Goal: Task Accomplishment & Management: Manage account settings

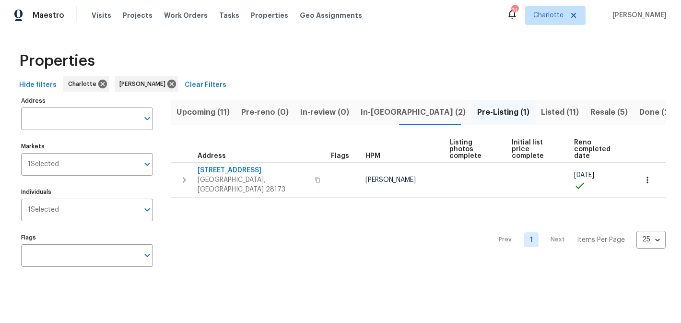
click at [191, 112] on span "Upcoming (11)" at bounding box center [202, 111] width 53 height 13
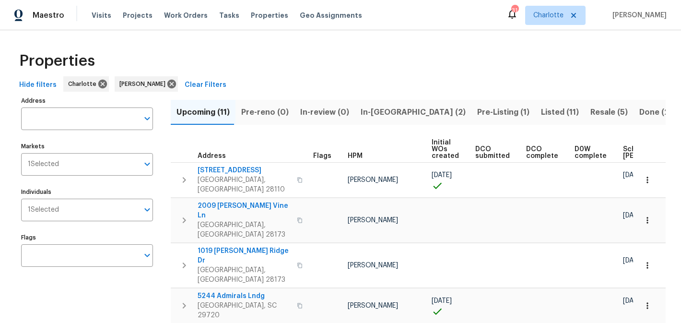
click at [376, 105] on span "In-[GEOGRAPHIC_DATA] (2)" at bounding box center [413, 111] width 105 height 13
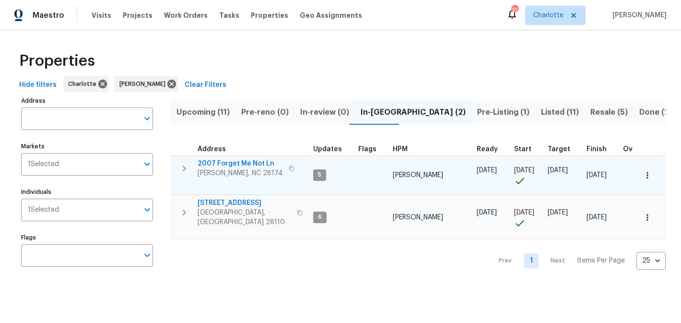
click at [232, 163] on span "2007 Forget Me Not Ln" at bounding box center [240, 164] width 85 height 10
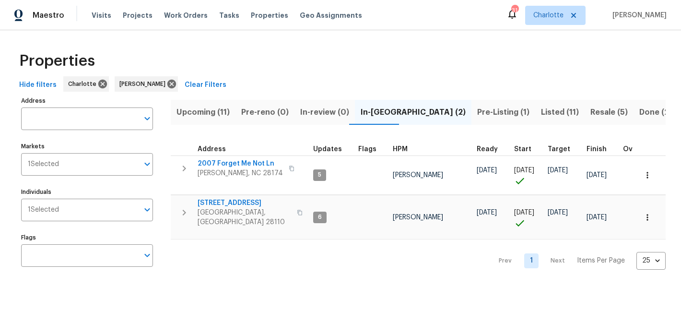
click at [477, 107] on span "Pre-Listing (1)" at bounding box center [503, 111] width 52 height 13
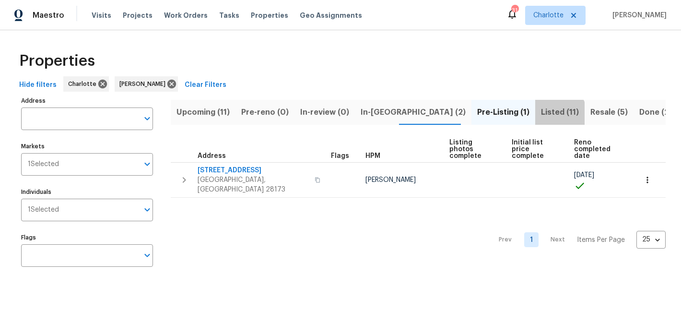
click at [541, 113] on span "Listed (11)" at bounding box center [560, 111] width 38 height 13
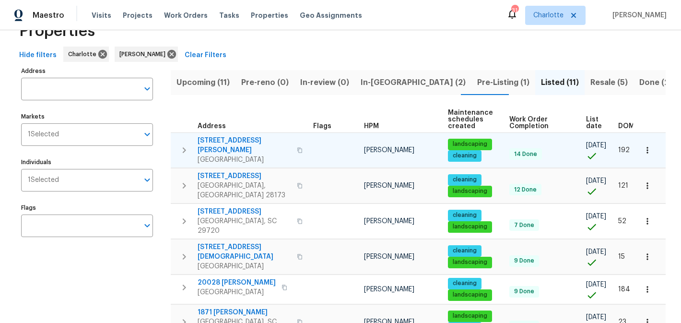
scroll to position [29, 0]
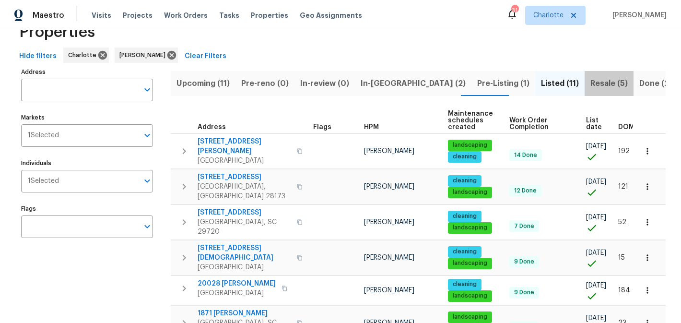
click at [590, 83] on span "Resale (5)" at bounding box center [608, 83] width 37 height 13
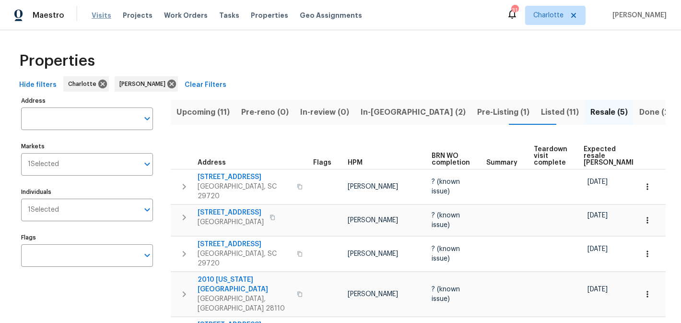
click at [94, 16] on span "Visits" at bounding box center [102, 16] width 20 height 10
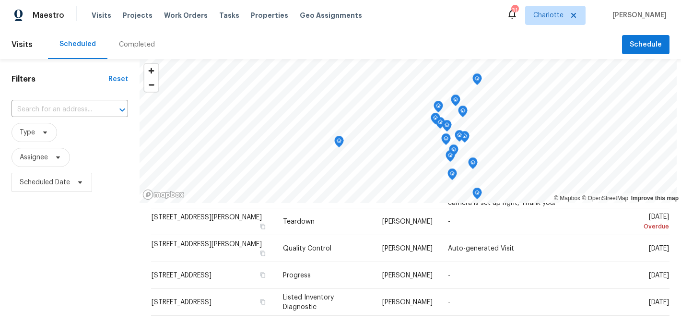
scroll to position [157, 0]
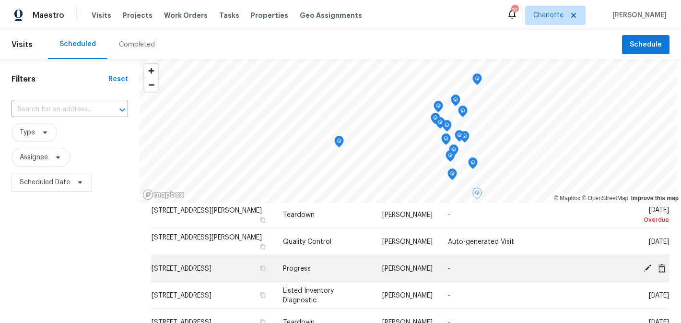
click at [646, 265] on icon at bounding box center [647, 267] width 9 height 9
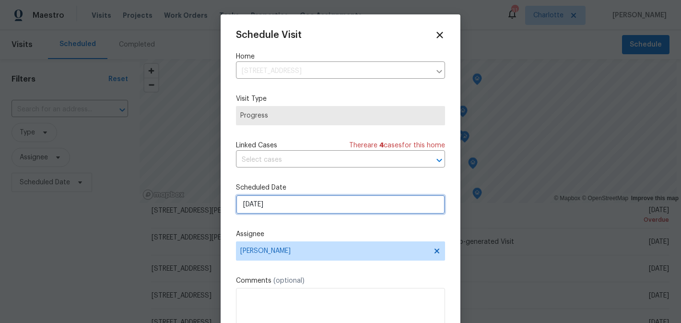
click at [303, 209] on input "[DATE]" at bounding box center [340, 204] width 209 height 19
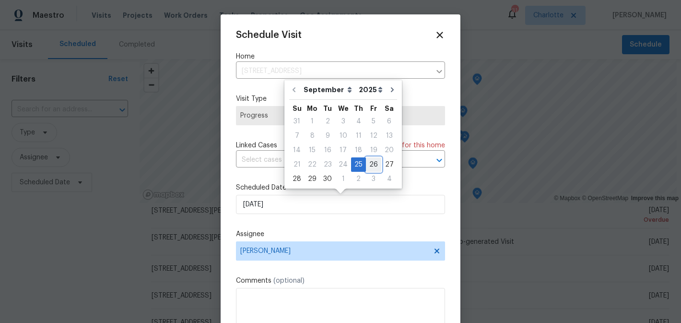
click at [369, 159] on div "26" at bounding box center [373, 164] width 15 height 13
type input "[DATE]"
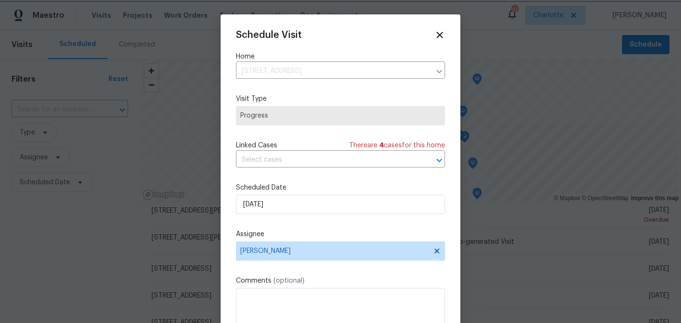
scroll to position [17, 0]
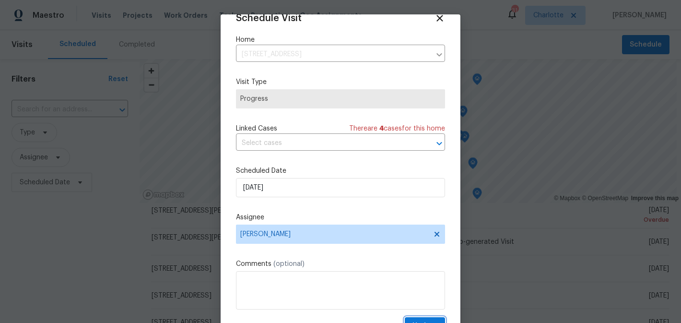
click at [423, 320] on span "Update" at bounding box center [424, 326] width 25 height 12
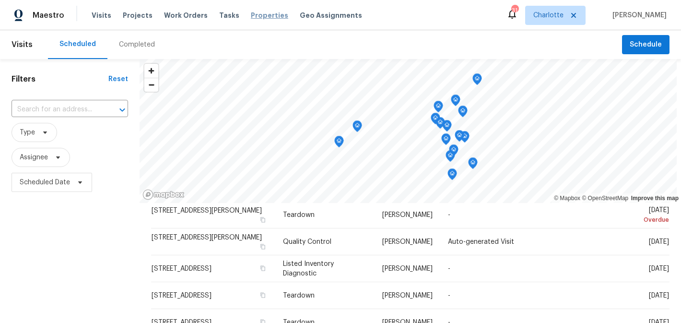
click at [257, 19] on span "Properties" at bounding box center [269, 16] width 37 height 10
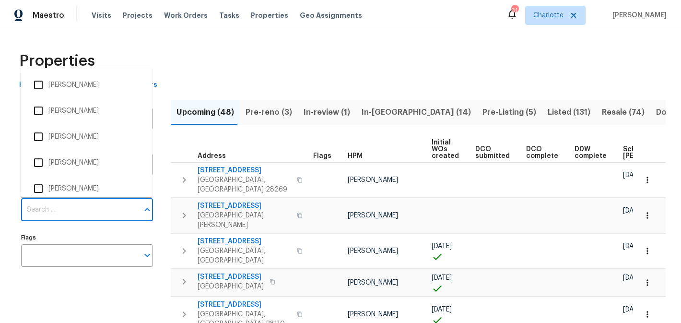
click at [82, 205] on input "Individuals" at bounding box center [79, 210] width 117 height 23
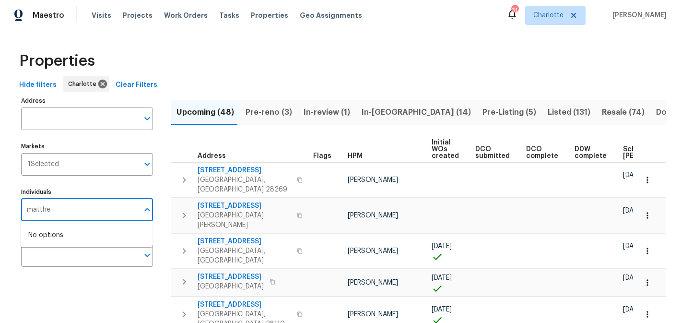
type input "[PERSON_NAME]"
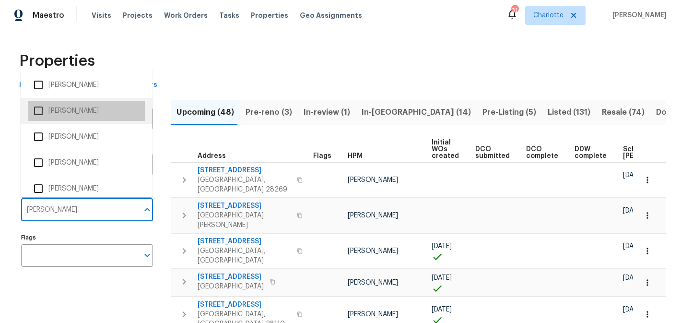
click at [93, 107] on li "[PERSON_NAME]" at bounding box center [86, 111] width 117 height 20
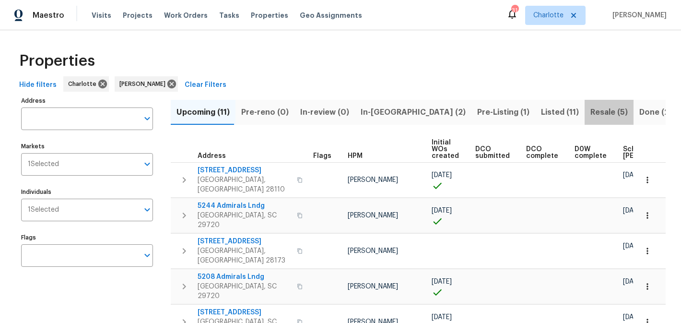
click at [590, 106] on span "Resale (5)" at bounding box center [608, 111] width 37 height 13
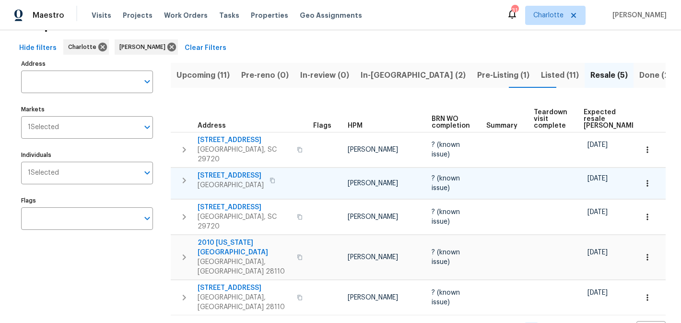
scroll to position [43, 0]
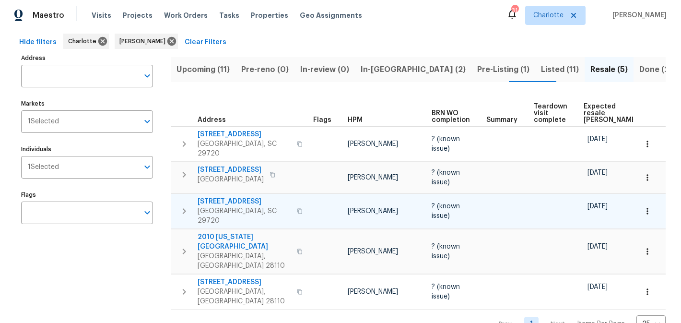
click at [229, 200] on span "[STREET_ADDRESS]" at bounding box center [244, 202] width 93 height 10
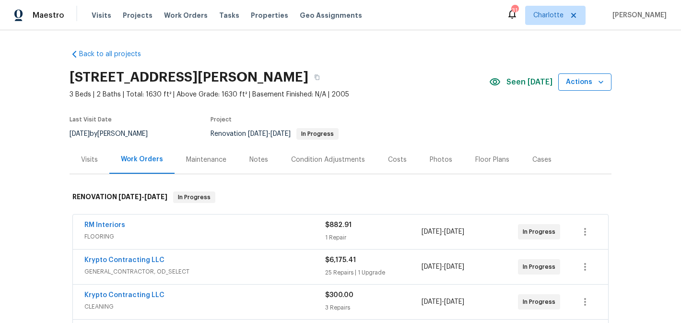
click at [591, 82] on span "Actions" at bounding box center [585, 82] width 38 height 12
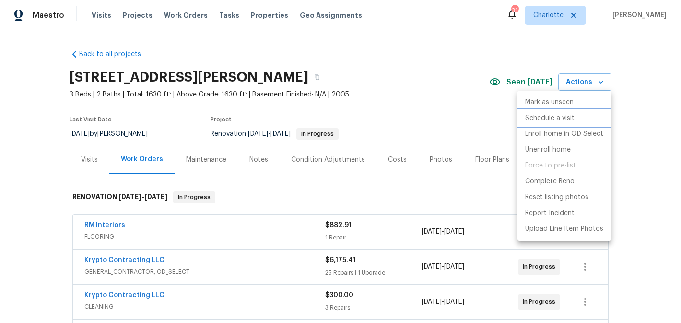
click at [558, 122] on p "Schedule a visit" at bounding box center [549, 118] width 49 height 10
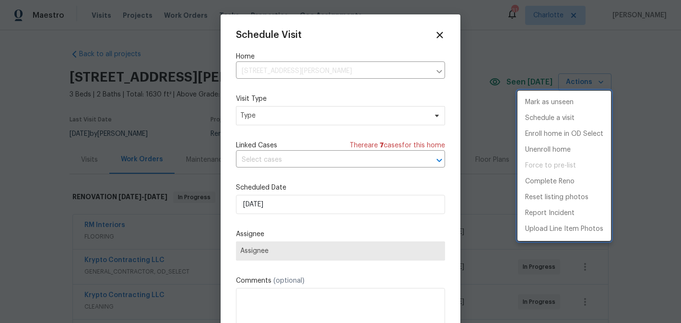
click at [305, 121] on div at bounding box center [340, 161] width 681 height 323
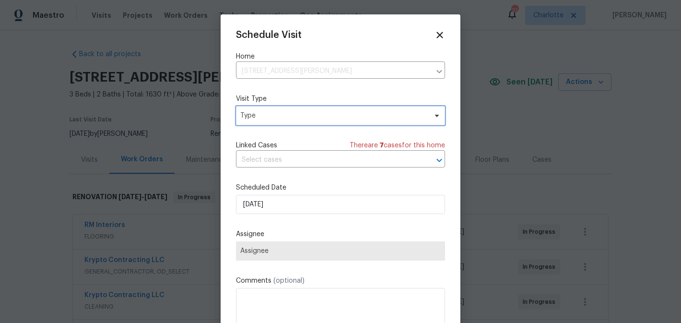
click at [305, 121] on span "Type" at bounding box center [340, 115] width 209 height 19
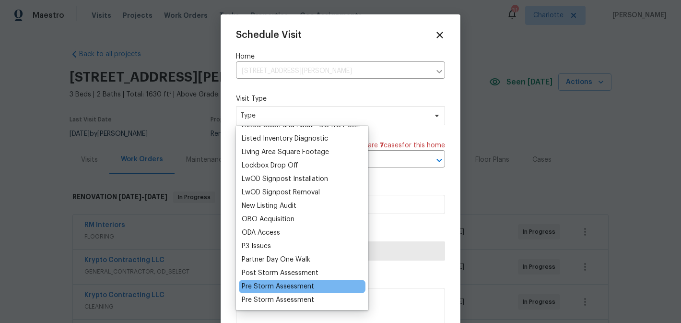
scroll to position [499, 0]
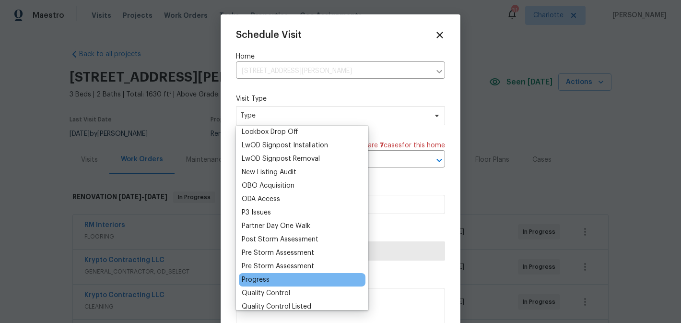
click at [258, 281] on div "Progress" at bounding box center [256, 280] width 28 height 10
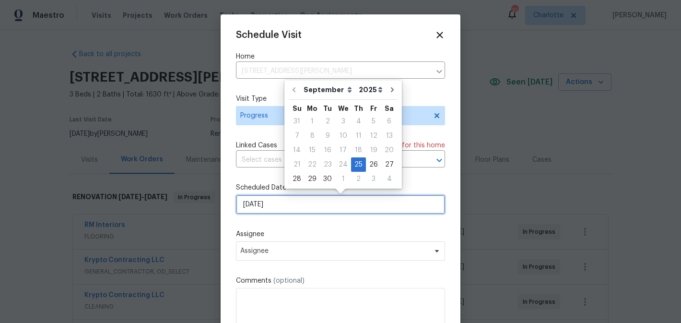
click at [297, 212] on input "[DATE]" at bounding box center [340, 204] width 209 height 19
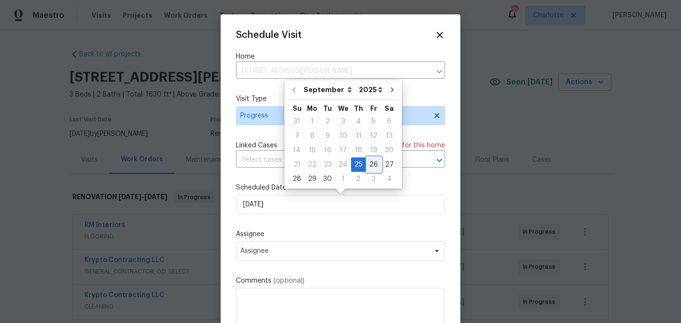
click at [370, 169] on div "26" at bounding box center [373, 164] width 15 height 13
type input "[DATE]"
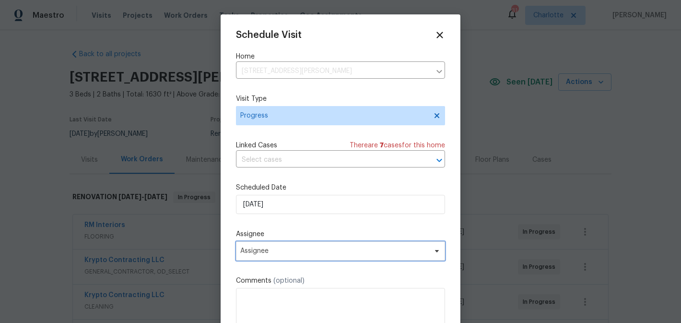
click at [326, 255] on span "Assignee" at bounding box center [334, 251] width 188 height 8
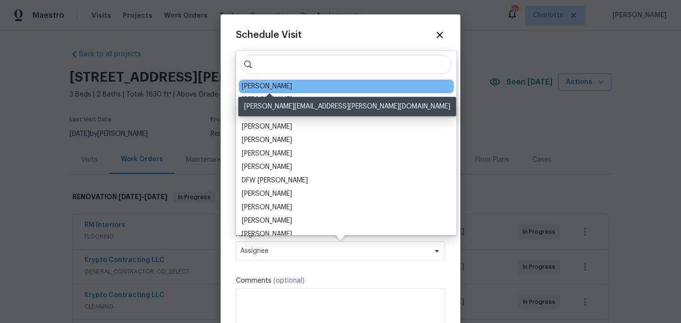
click at [289, 87] on div "[PERSON_NAME]" at bounding box center [267, 87] width 50 height 10
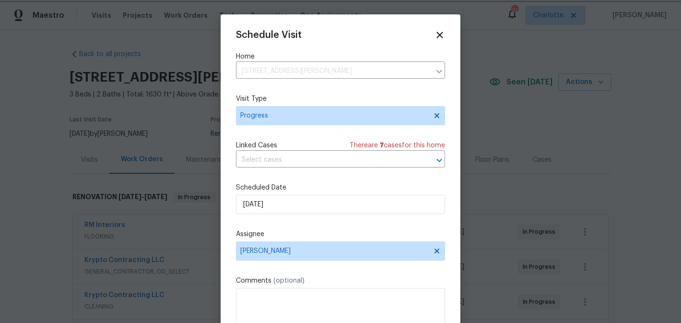
scroll to position [17, 0]
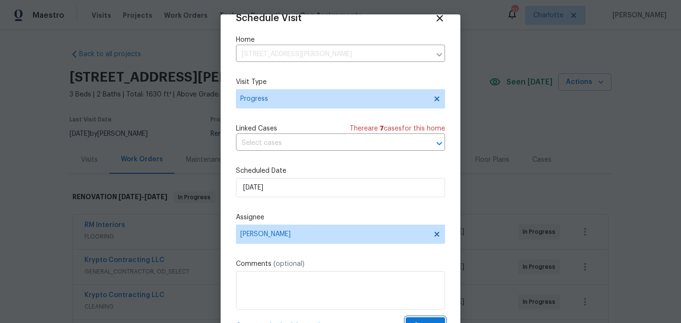
click at [421, 319] on button "Create" at bounding box center [425, 326] width 39 height 18
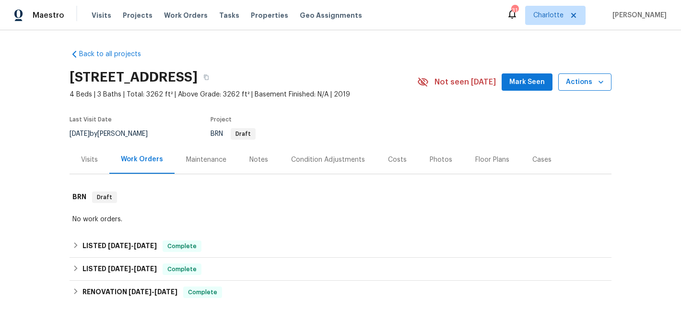
click at [597, 87] on span "Actions" at bounding box center [585, 82] width 38 height 12
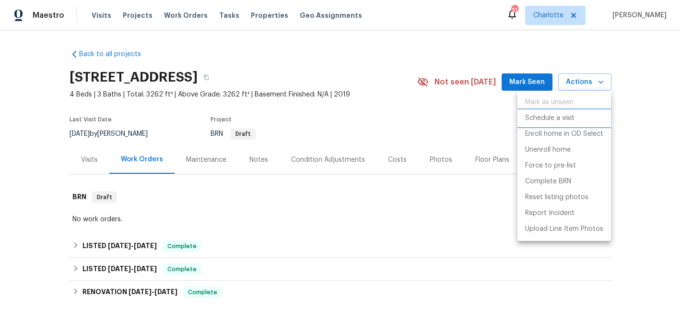
click at [563, 116] on p "Schedule a visit" at bounding box center [549, 118] width 49 height 10
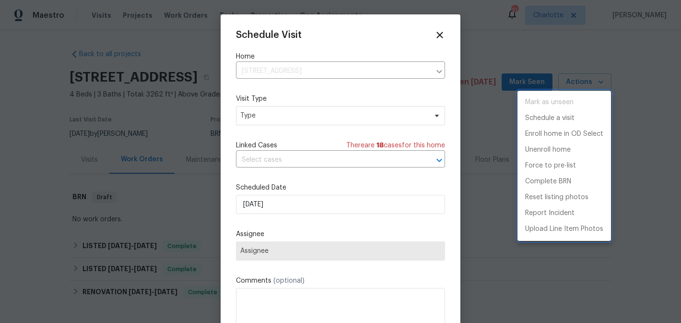
click at [300, 112] on div at bounding box center [340, 161] width 681 height 323
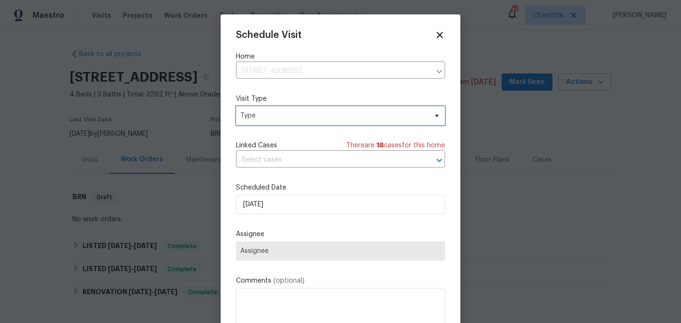
click at [309, 115] on span "Type" at bounding box center [333, 116] width 187 height 10
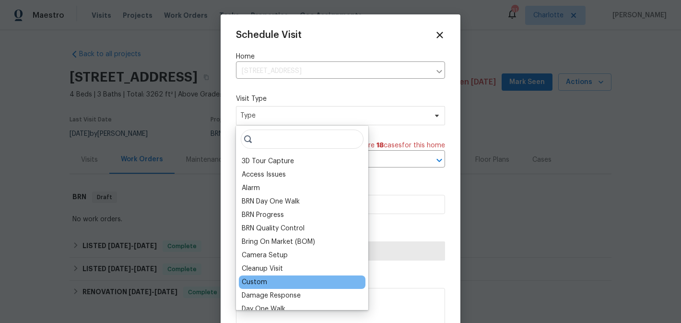
click at [257, 282] on div "Custom" at bounding box center [254, 282] width 25 height 10
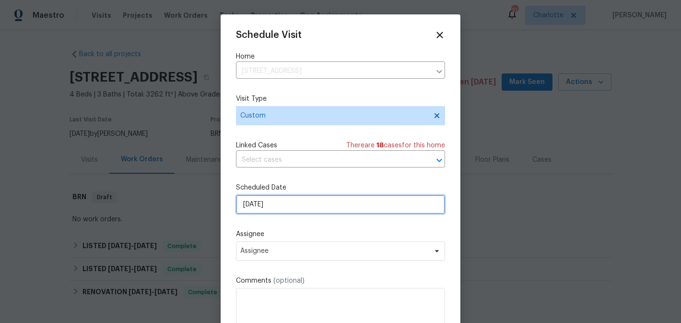
click at [330, 208] on input "[DATE]" at bounding box center [340, 204] width 209 height 19
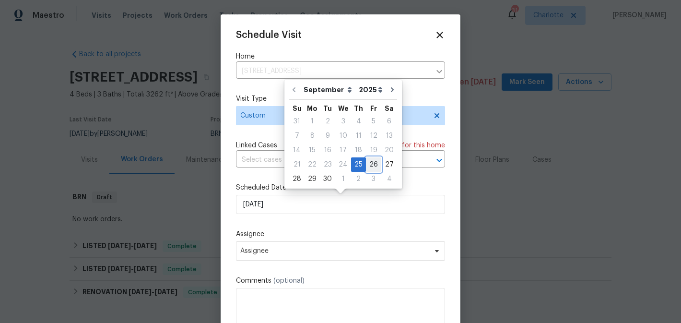
click at [374, 165] on div "26" at bounding box center [373, 164] width 15 height 13
type input "[DATE]"
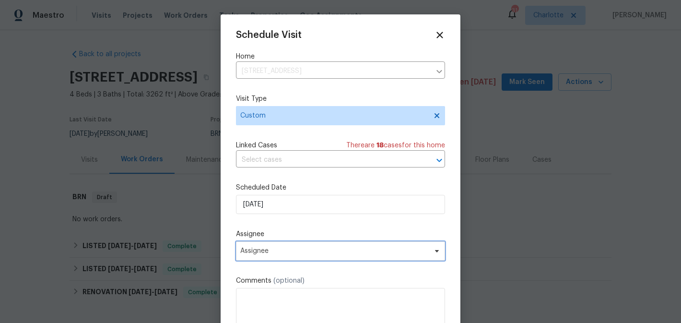
click at [356, 252] on span "Assignee" at bounding box center [334, 251] width 188 height 8
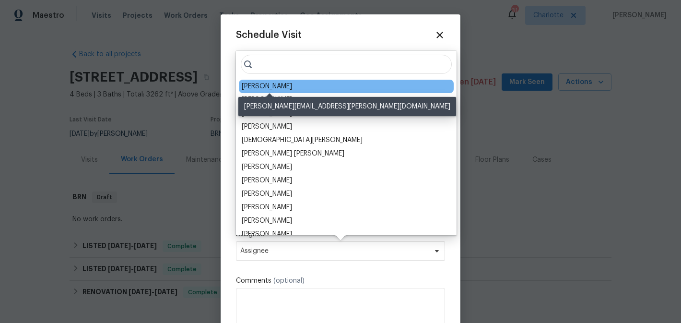
click at [283, 85] on div "[PERSON_NAME]" at bounding box center [267, 87] width 50 height 10
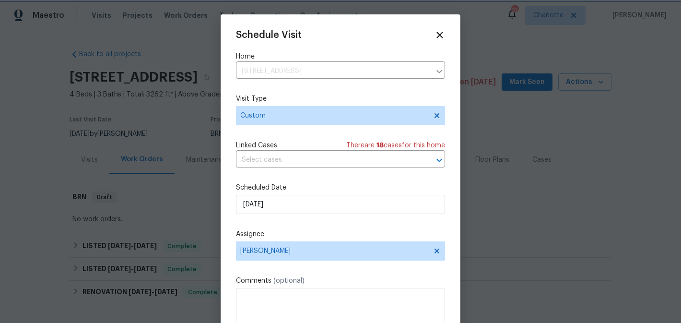
scroll to position [17, 0]
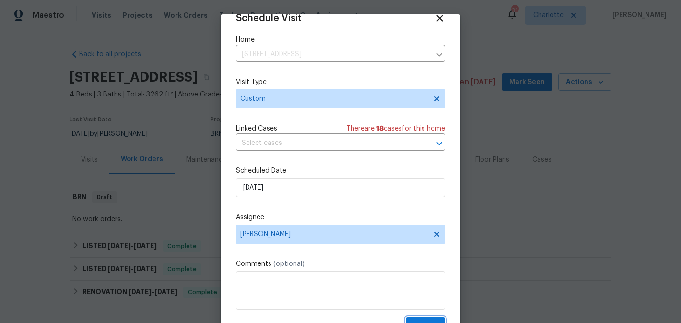
click at [421, 318] on button "Create" at bounding box center [425, 326] width 39 height 18
